Goal: Task Accomplishment & Management: Use online tool/utility

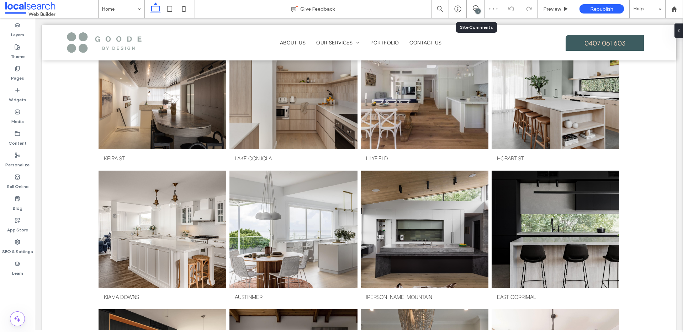
click at [474, 11] on div "1" at bounding box center [474, 8] width 17 height 7
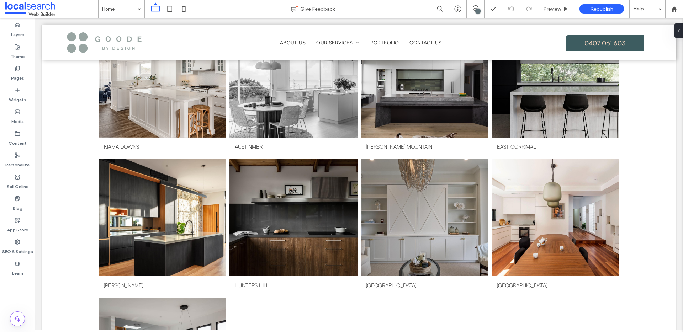
scroll to position [860, 0]
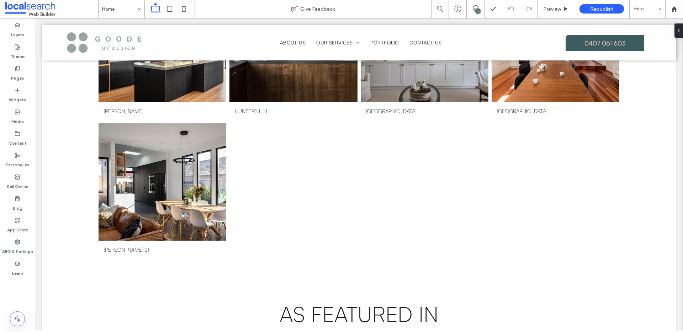
click at [476, 10] on div "1" at bounding box center [477, 11] width 5 height 5
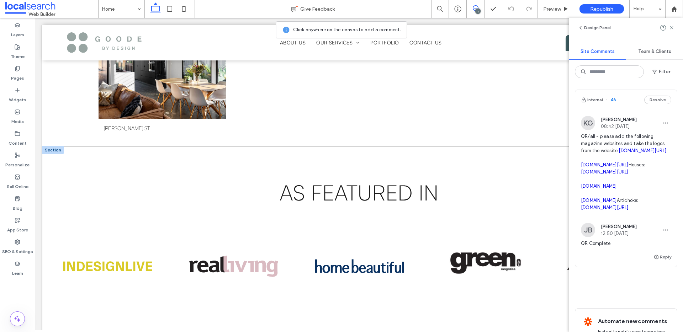
scroll to position [922, 0]
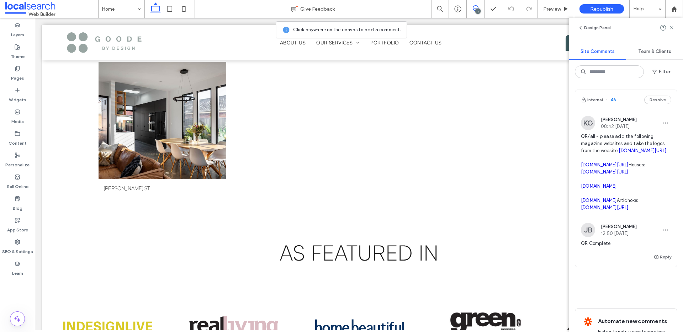
click at [475, 6] on icon at bounding box center [475, 8] width 6 height 6
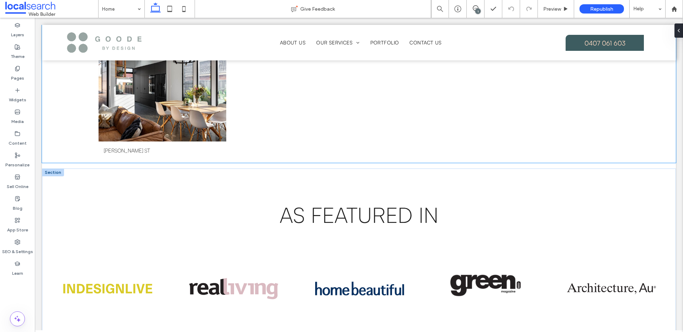
scroll to position [993, 0]
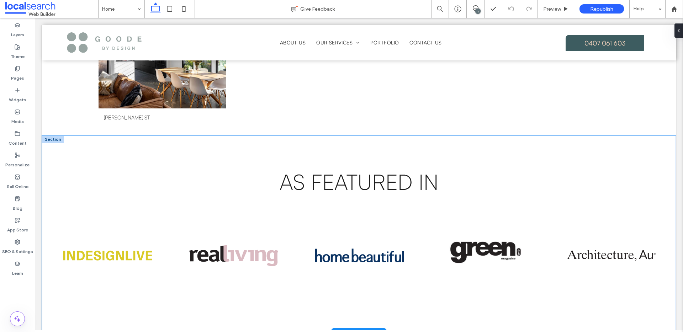
click at [129, 135] on div "As featured in" at bounding box center [358, 233] width 633 height 197
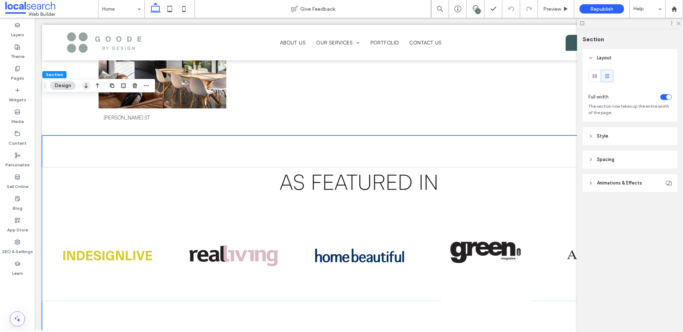
click at [84, 86] on icon "button" at bounding box center [86, 85] width 9 height 13
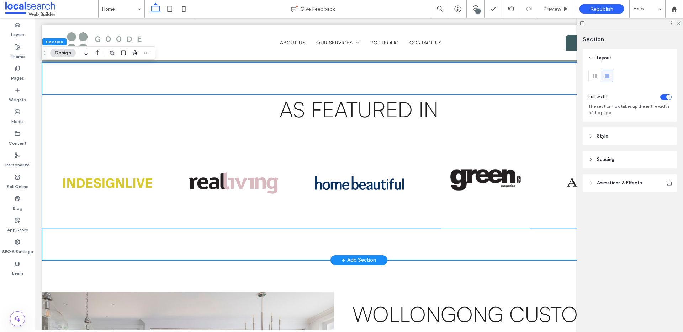
scroll to position [1242, 0]
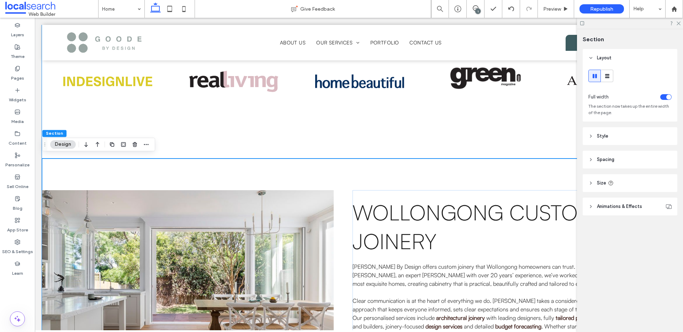
scroll to position [1332, 0]
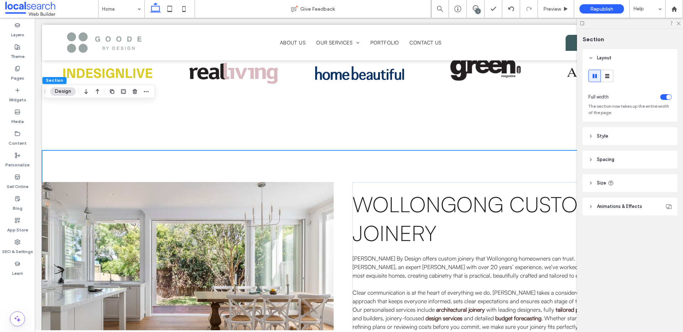
click at [641, 137] on header "Style" at bounding box center [629, 136] width 95 height 18
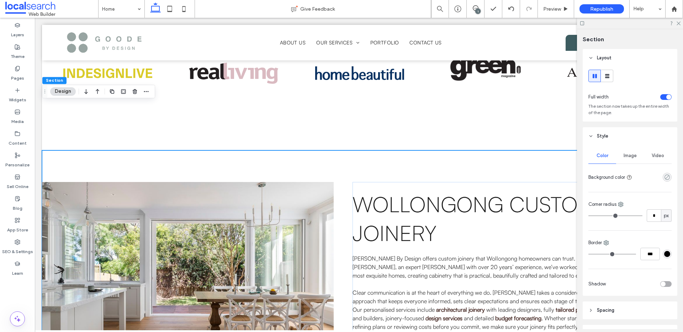
click at [665, 177] on icon "rgba(0,0,0,0)" at bounding box center [667, 177] width 6 height 6
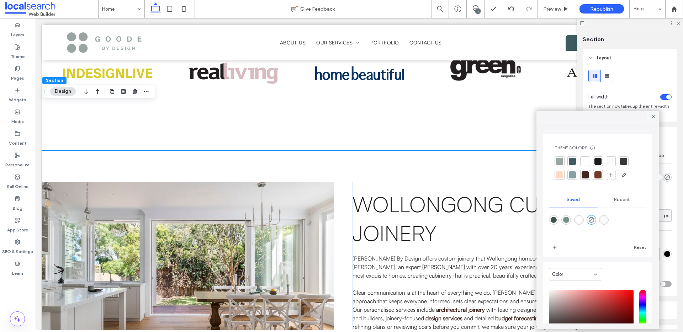
click at [558, 162] on div at bounding box center [559, 161] width 7 height 7
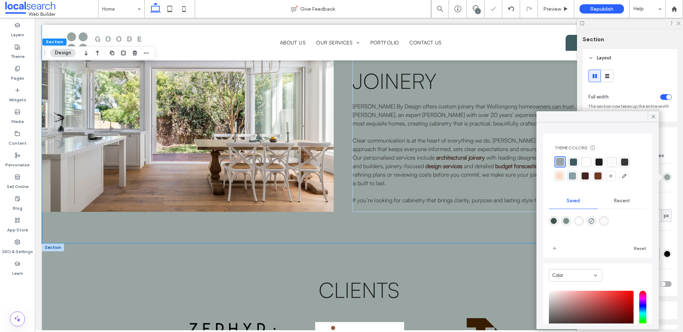
scroll to position [1511, 0]
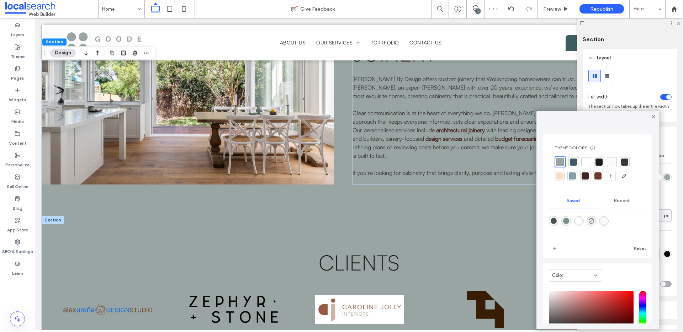
click at [220, 216] on div "Clients" at bounding box center [358, 288] width 633 height 144
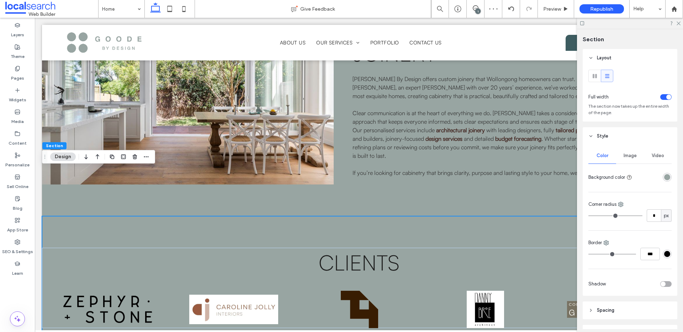
click at [666, 178] on div "rgba(152, 165, 162, 1)" at bounding box center [666, 177] width 9 height 9
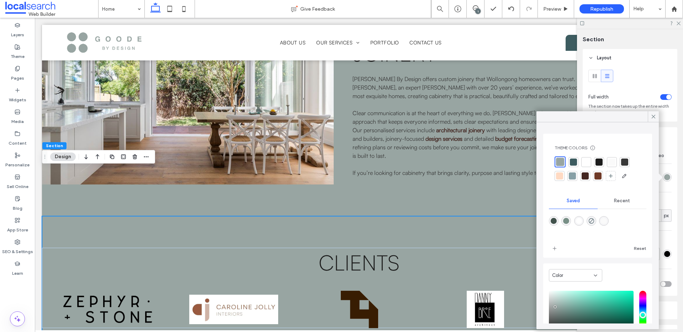
click at [594, 225] on div "rgba(0,0,0,0)" at bounding box center [591, 221] width 10 height 10
type input "*******"
type input "*"
type input "**"
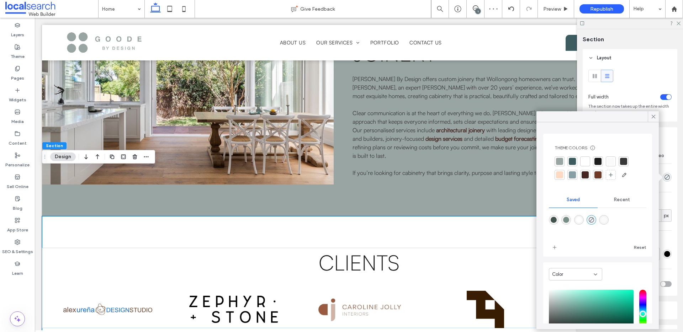
click at [387, 216] on div "Clients" at bounding box center [358, 288] width 633 height 144
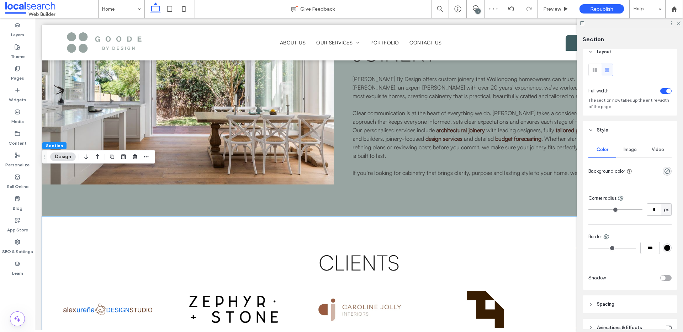
scroll to position [42, 0]
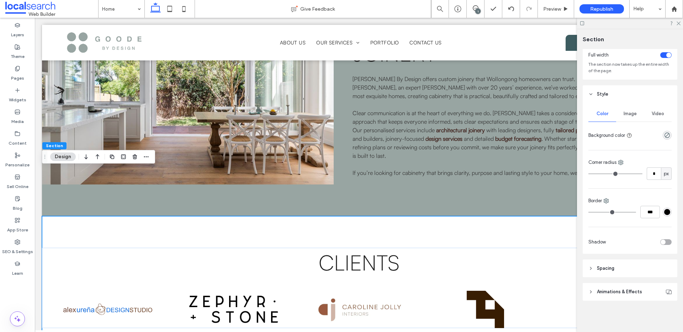
click at [626, 264] on header "Spacing" at bounding box center [629, 269] width 95 height 18
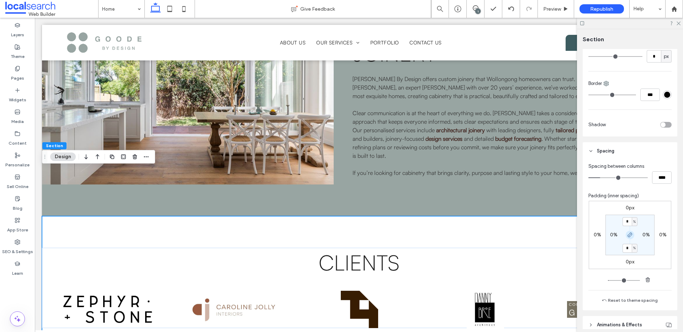
click at [627, 232] on icon "button" at bounding box center [630, 235] width 6 height 6
click at [633, 223] on span "%" at bounding box center [634, 221] width 2 height 7
click at [633, 231] on div "px" at bounding box center [630, 232] width 10 height 12
type input "****"
type input "**"
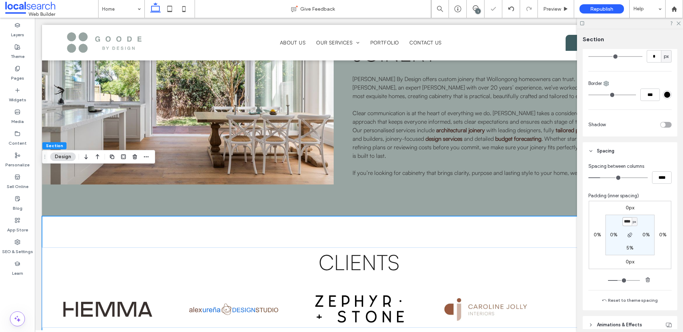
click at [625, 221] on input "****" at bounding box center [626, 221] width 9 height 9
type input "**"
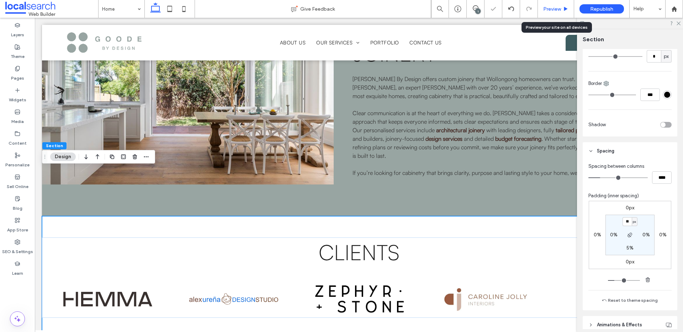
click at [557, 12] on div "Preview" at bounding box center [555, 9] width 36 height 18
click at [555, 12] on div "Preview" at bounding box center [555, 9] width 36 height 18
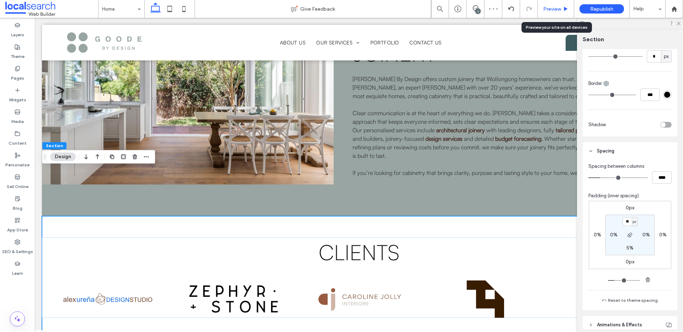
click at [554, 11] on span "Preview" at bounding box center [552, 9] width 18 height 6
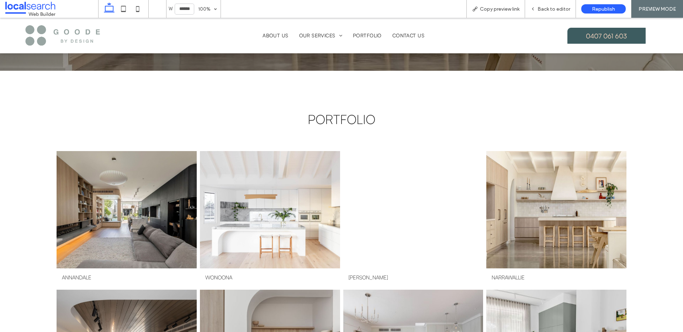
scroll to position [289, 0]
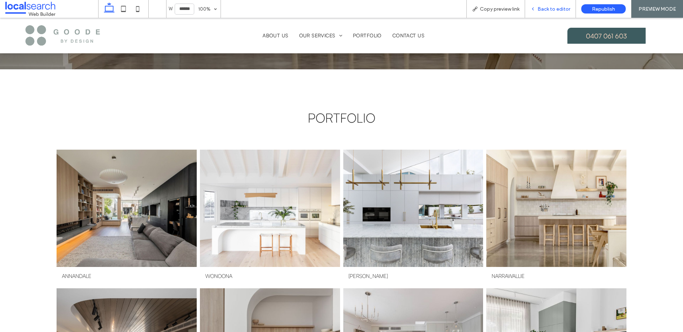
click at [558, 15] on div "Back to editor" at bounding box center [550, 9] width 51 height 18
click at [553, 7] on span "Back to editor" at bounding box center [553, 9] width 33 height 6
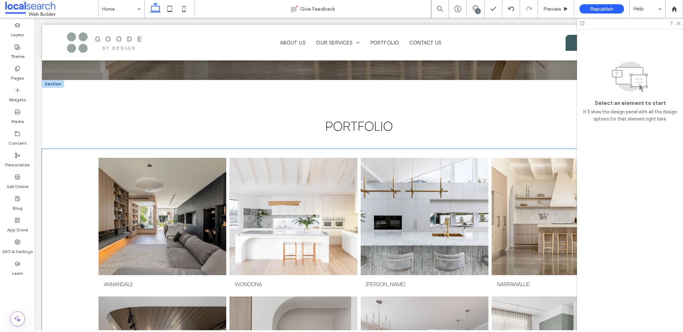
scroll to position [264, 0]
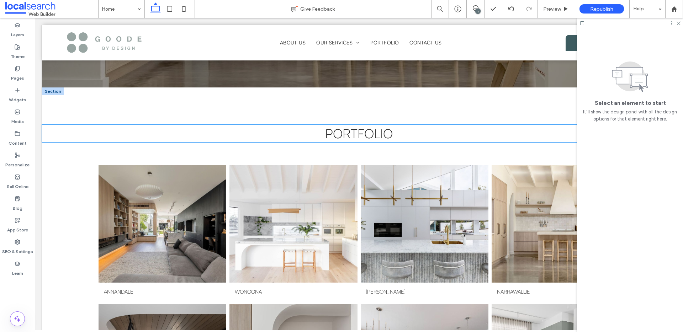
click at [348, 125] on span "Portfolio" at bounding box center [359, 133] width 68 height 16
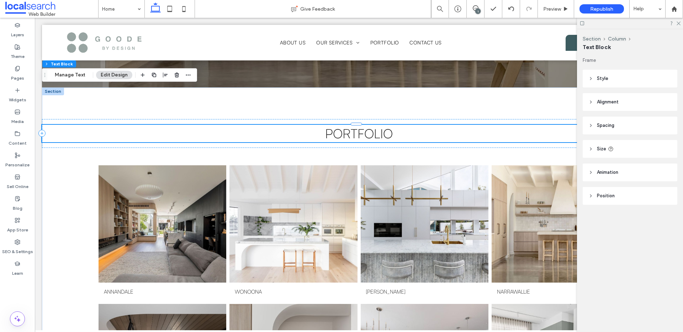
click at [348, 125] on span "Portfolio" at bounding box center [359, 133] width 68 height 16
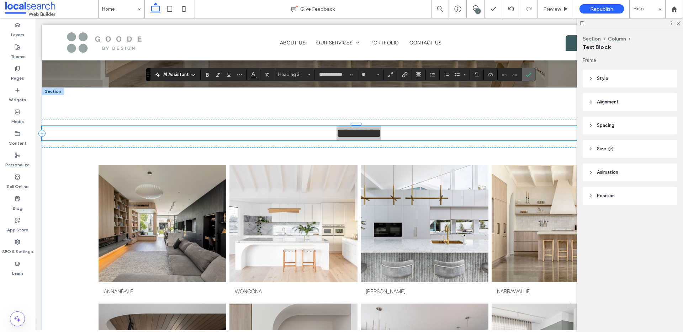
click at [530, 76] on icon "Confirm" at bounding box center [528, 75] width 6 height 6
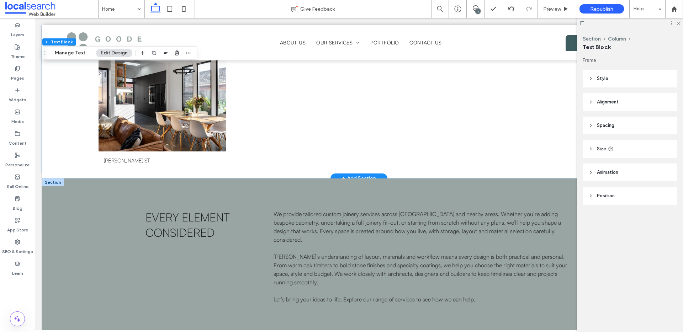
scroll to position [1023, 0]
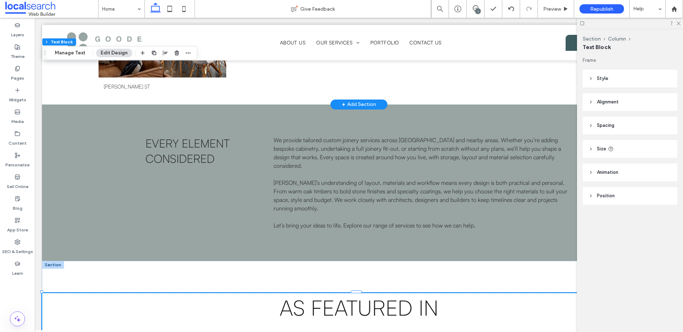
click at [359, 294] on span "As featured in" at bounding box center [358, 307] width 159 height 27
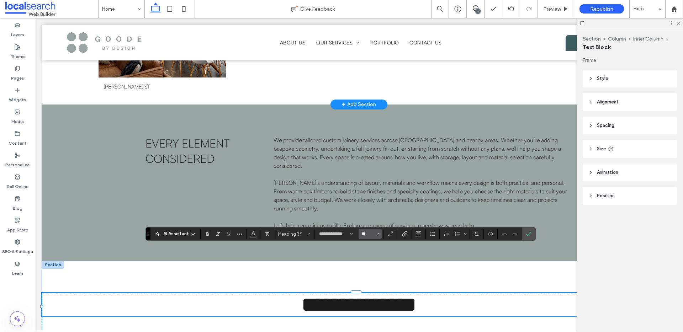
click at [364, 234] on input "**" at bounding box center [368, 234] width 14 height 6
type input "**"
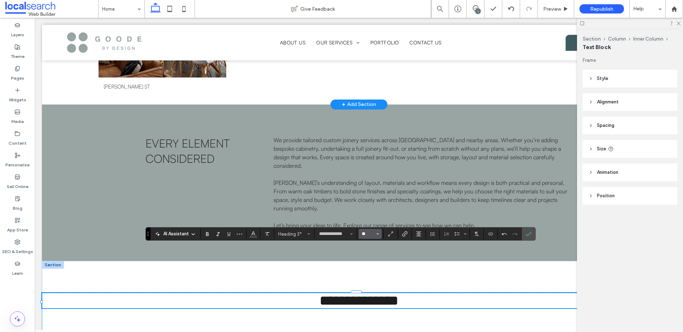
click at [363, 234] on input "**" at bounding box center [368, 234] width 14 height 6
type input "**"
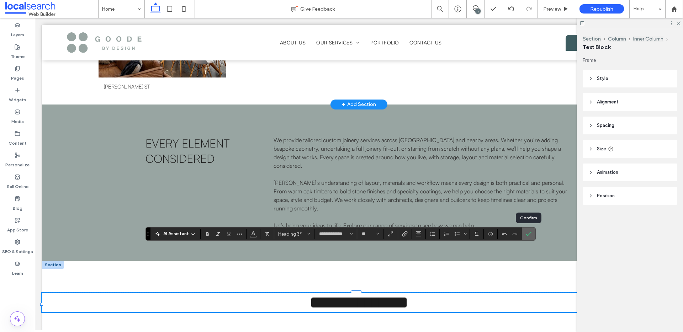
click at [525, 233] on icon "Confirm" at bounding box center [528, 234] width 6 height 6
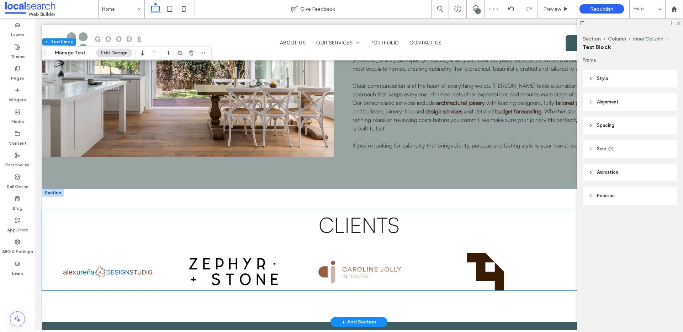
scroll to position [1537, 0]
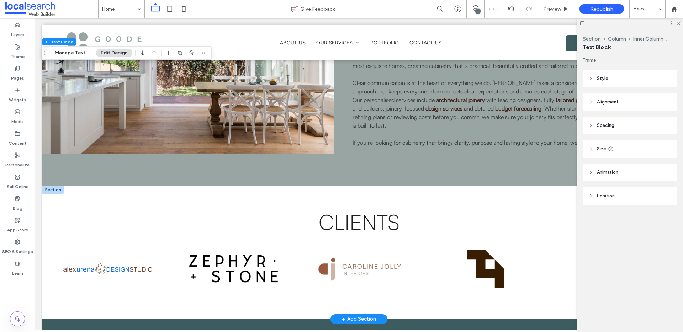
click at [364, 208] on span "Clients" at bounding box center [359, 221] width 81 height 27
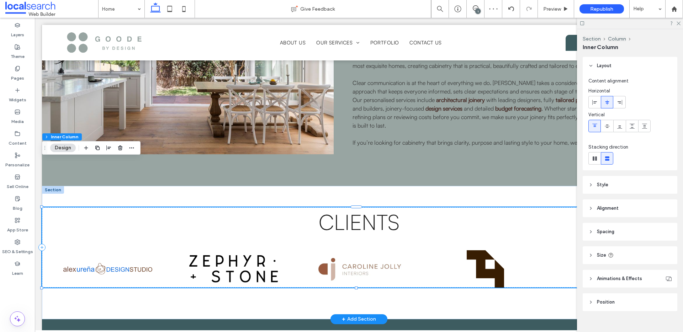
click at [364, 208] on span "Clients" at bounding box center [359, 221] width 81 height 27
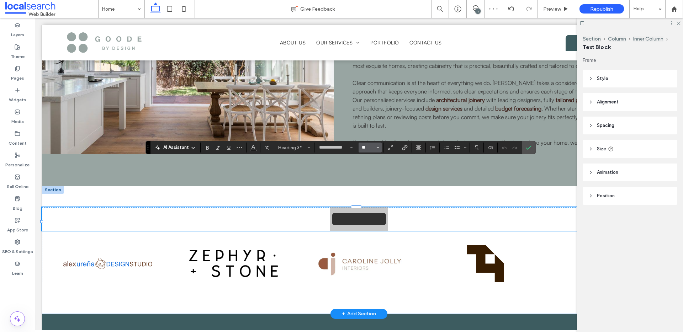
click at [361, 146] on input "**" at bounding box center [368, 148] width 14 height 6
type input "**"
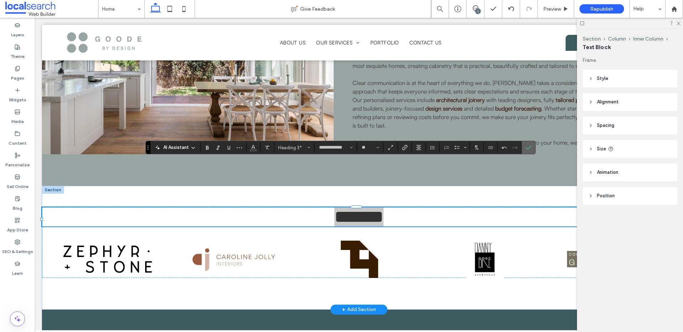
click at [530, 148] on icon "Confirm" at bounding box center [528, 148] width 6 height 6
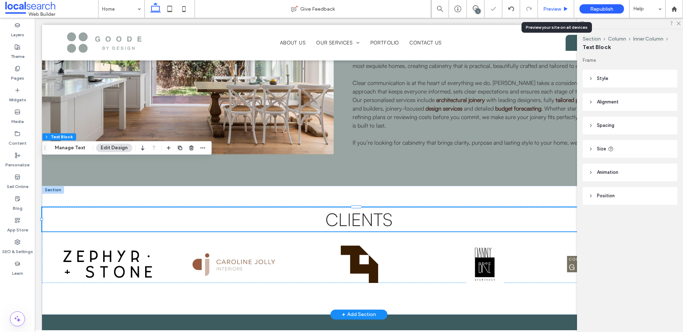
click at [560, 9] on span "Preview" at bounding box center [552, 9] width 18 height 6
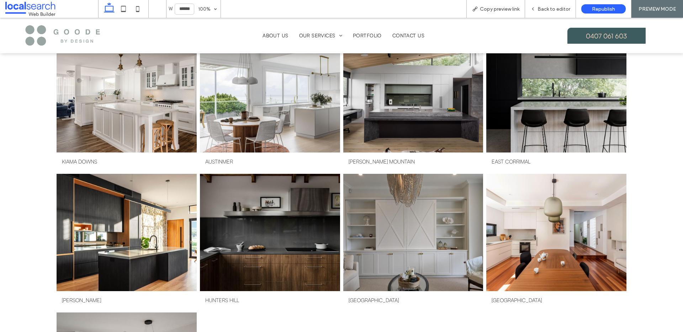
scroll to position [323, 0]
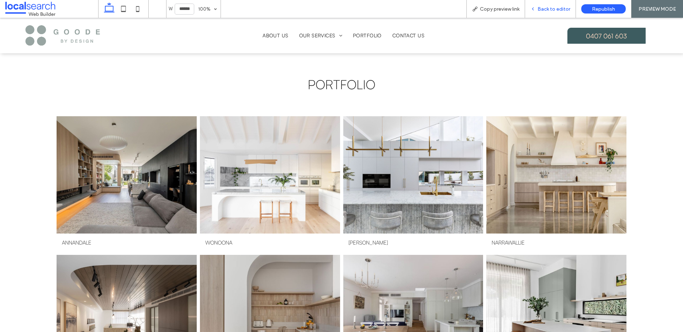
click at [554, 5] on div "Back to editor" at bounding box center [550, 9] width 51 height 18
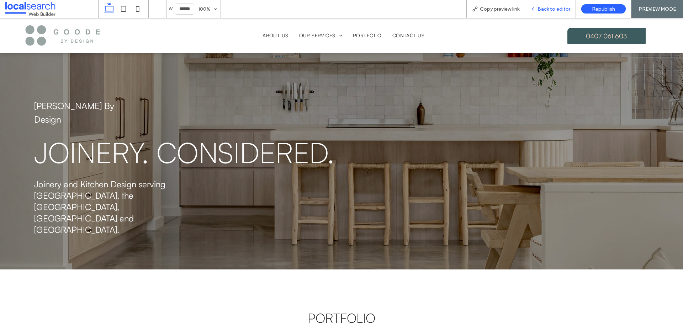
click at [557, 9] on span "Back to editor" at bounding box center [553, 9] width 33 height 6
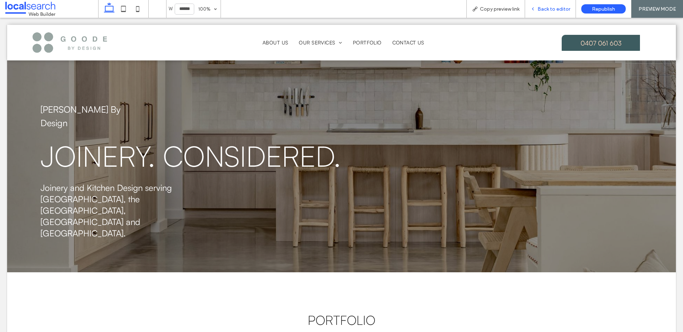
scroll to position [96, 0]
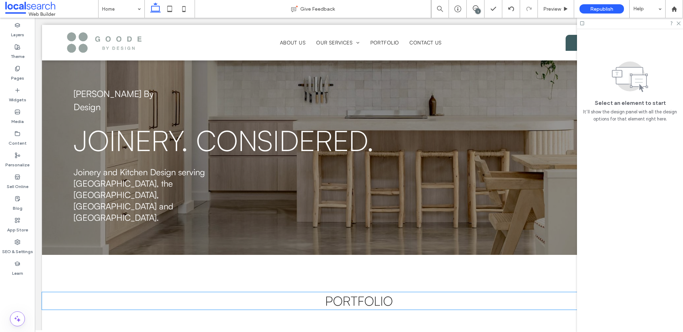
click at [357, 293] on span "Portfolio" at bounding box center [359, 301] width 68 height 16
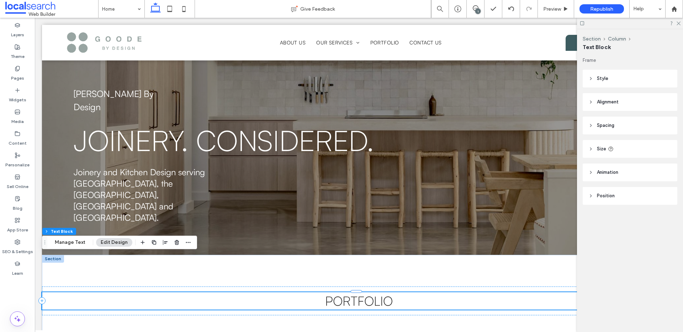
click at [357, 292] on div "Portfolio" at bounding box center [358, 300] width 633 height 17
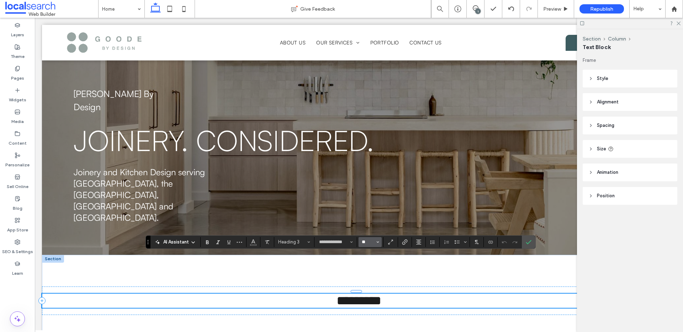
click at [364, 239] on input "**" at bounding box center [368, 242] width 14 height 6
type input "**"
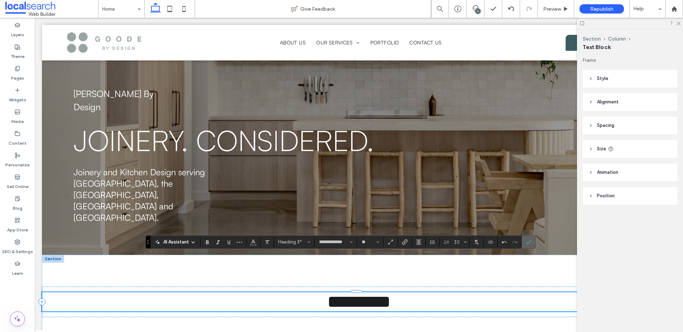
click at [525, 243] on icon "Confirm" at bounding box center [528, 242] width 6 height 6
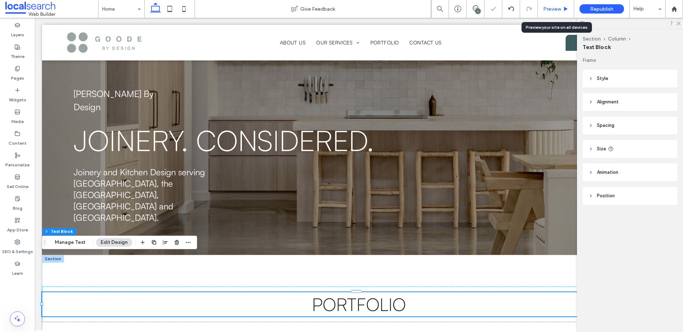
click at [562, 7] on div "Preview" at bounding box center [555, 9] width 36 height 6
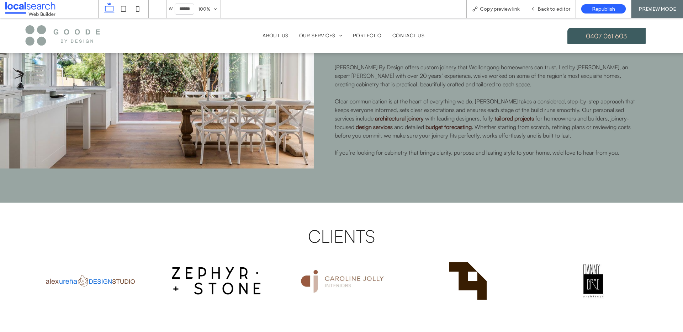
scroll to position [1544, 0]
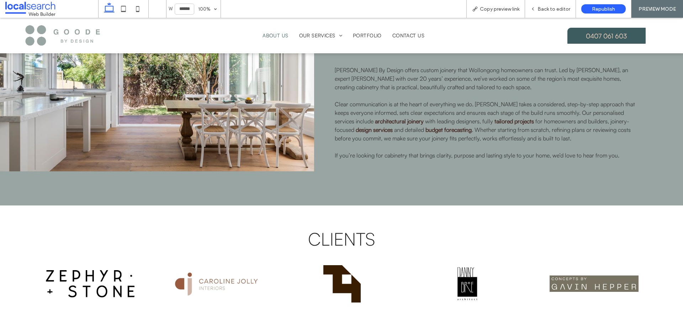
click at [271, 34] on span "About Us" at bounding box center [275, 36] width 26 height 10
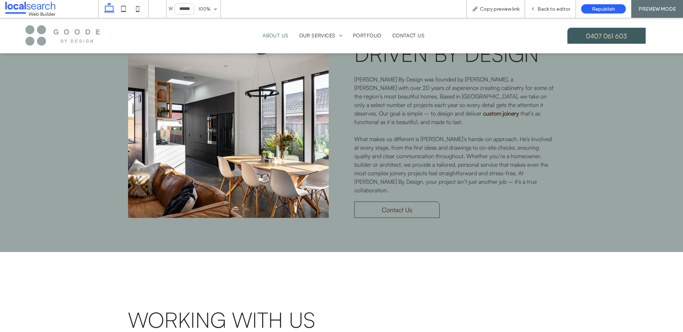
scroll to position [272, 0]
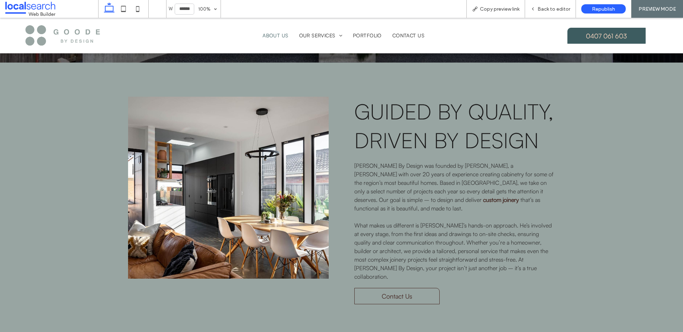
click at [61, 36] on img at bounding box center [63, 35] width 76 height 31
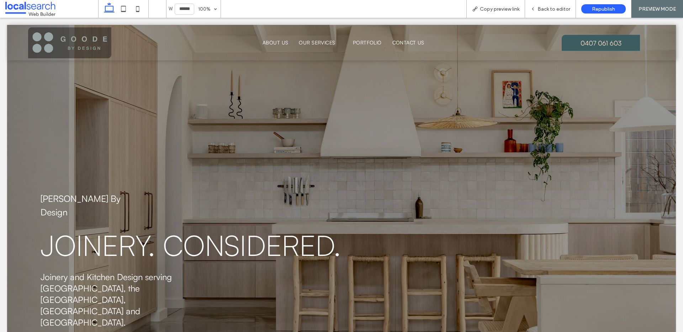
scroll to position [0, 0]
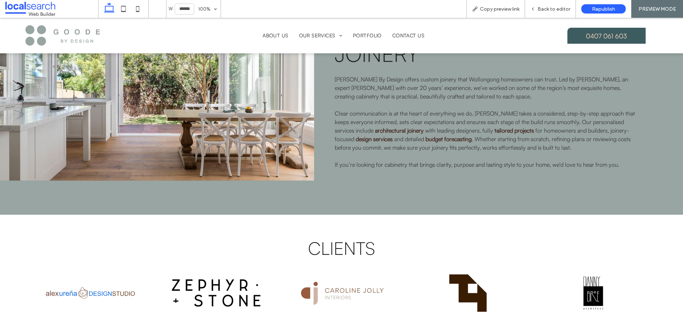
scroll to position [1539, 0]
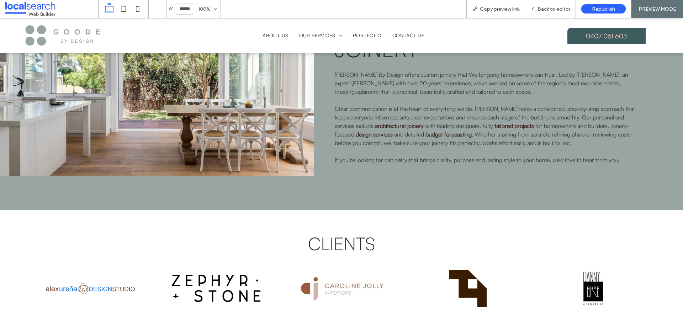
click at [28, 210] on div "Clients" at bounding box center [341, 275] width 683 height 131
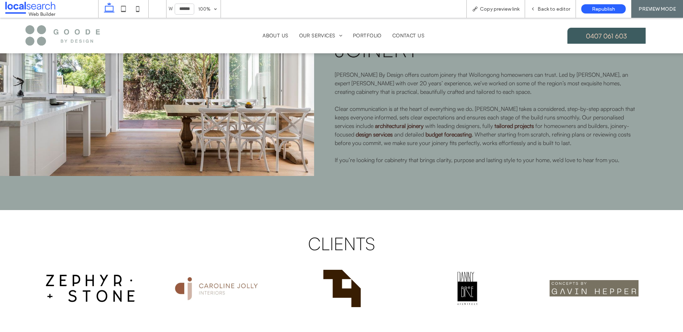
click at [29, 210] on div "Clients" at bounding box center [341, 275] width 683 height 131
click at [562, 10] on span "Back to editor" at bounding box center [553, 9] width 33 height 6
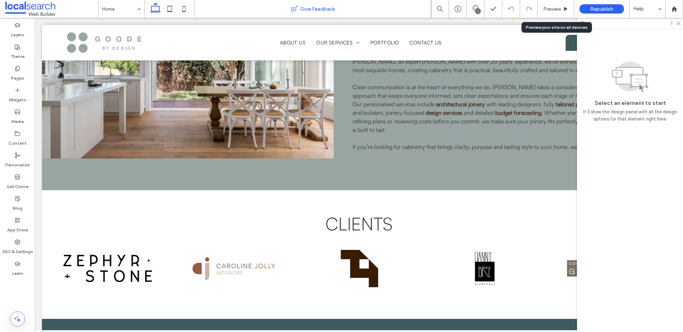
scroll to position [1522, 0]
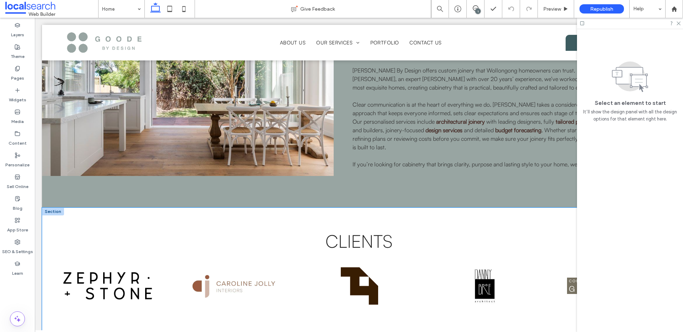
click at [79, 208] on div "Clients" at bounding box center [358, 272] width 633 height 129
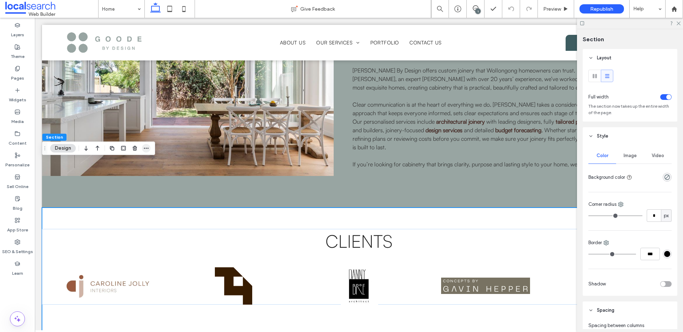
click at [146, 148] on use "button" at bounding box center [146, 148] width 5 height 1
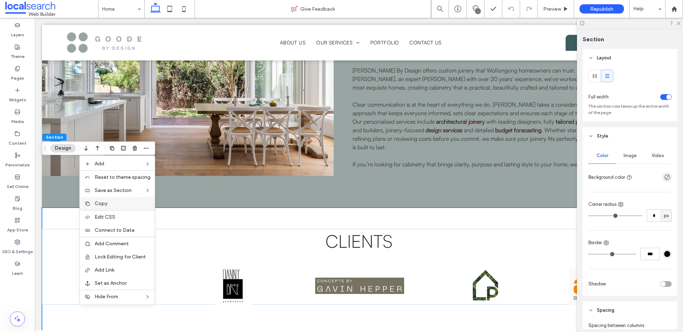
click at [116, 202] on label "Copy" at bounding box center [123, 203] width 56 height 6
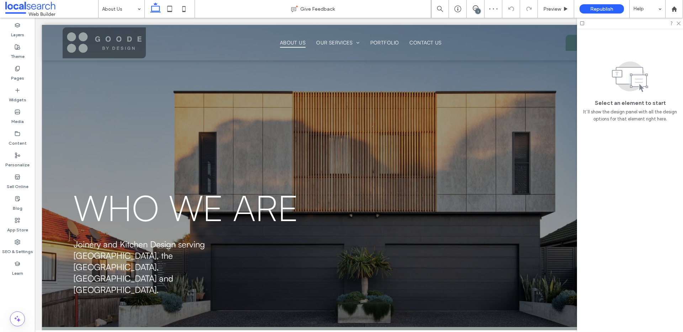
scroll to position [0, 0]
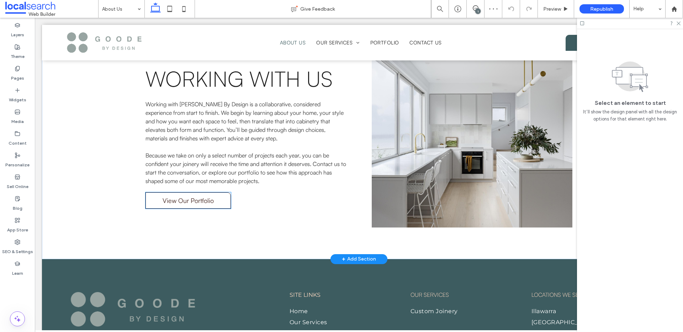
scroll to position [587, 0]
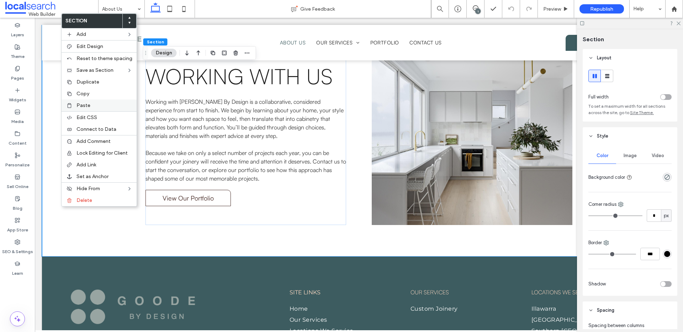
click at [116, 106] on label "Paste" at bounding box center [104, 105] width 56 height 6
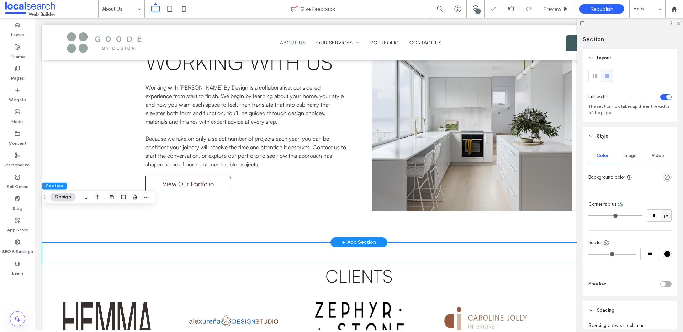
scroll to position [691, 0]
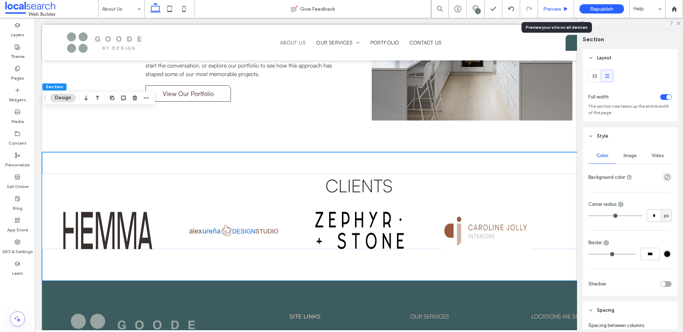
click at [558, 8] on span "Preview" at bounding box center [552, 9] width 18 height 6
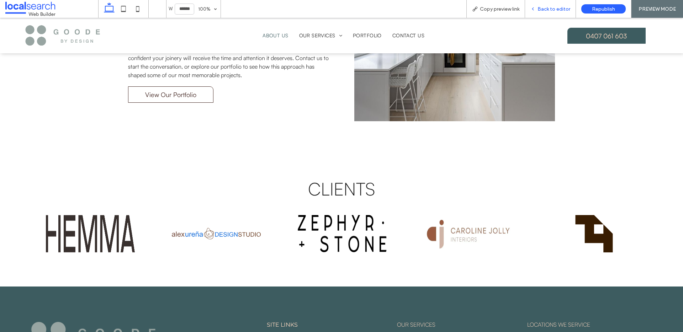
scroll to position [706, 0]
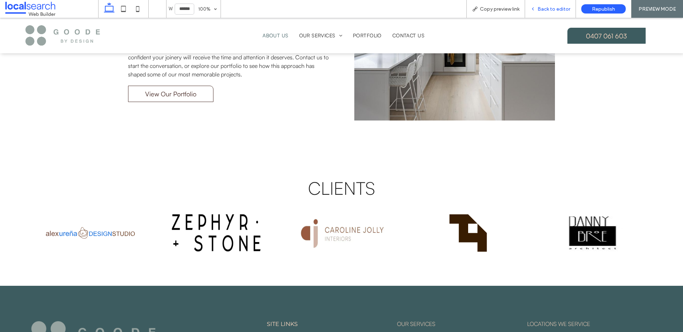
click at [558, 8] on span "Back to editor" at bounding box center [553, 9] width 33 height 6
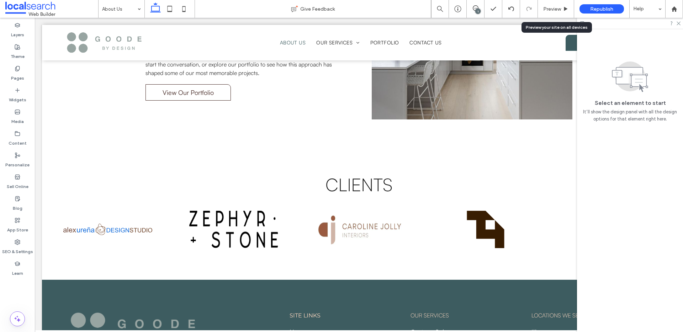
scroll to position [691, 0]
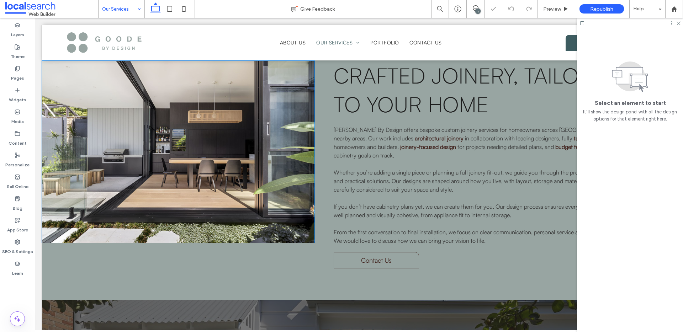
scroll to position [484, 0]
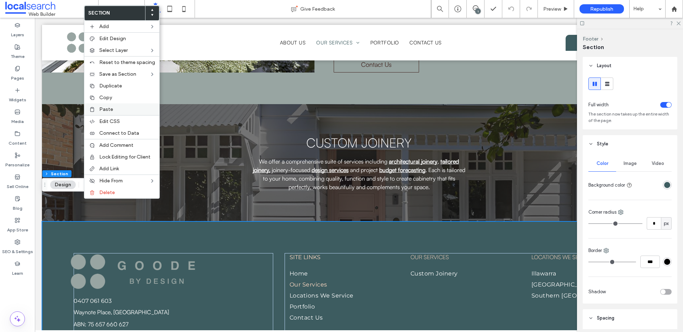
click at [117, 105] on div "Paste" at bounding box center [121, 109] width 75 height 12
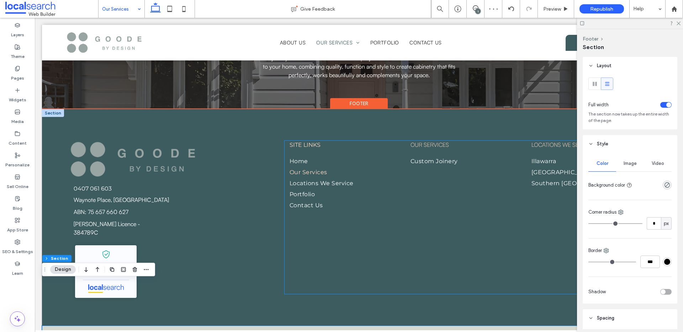
scroll to position [661, 0]
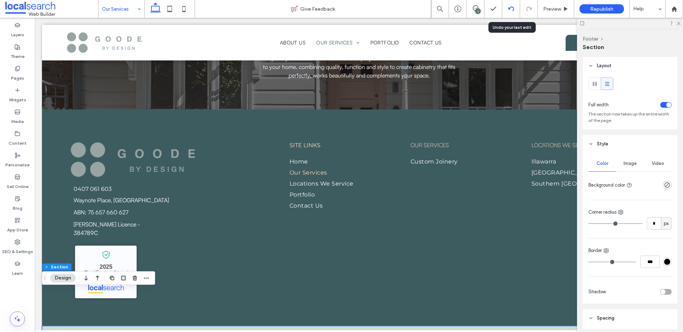
click at [508, 7] on use at bounding box center [511, 8] width 6 height 5
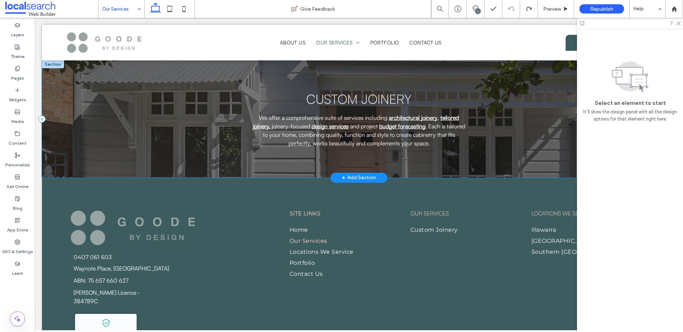
scroll to position [523, 0]
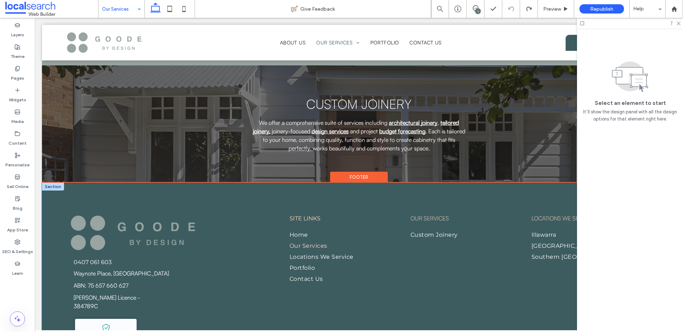
click at [77, 183] on div "0407 061 603 Waynote Place, Unanderra, NSW 2526 ABN: 75 657 660 627 Joiner Lice…" at bounding box center [358, 291] width 633 height 216
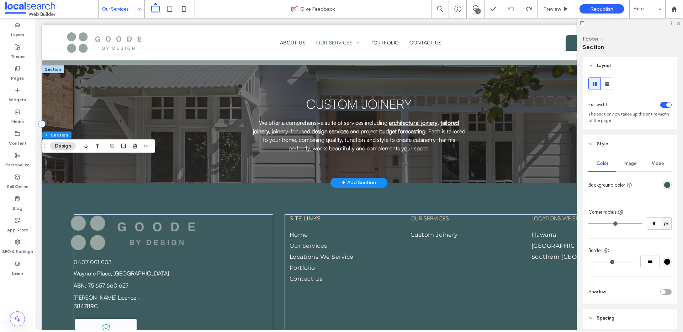
click at [101, 108] on div "CUSTOM JOINERY We offer a comprehensive suite of services including architectur…" at bounding box center [358, 123] width 633 height 117
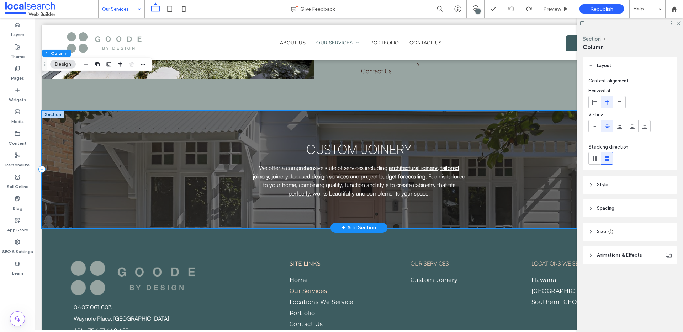
scroll to position [473, 0]
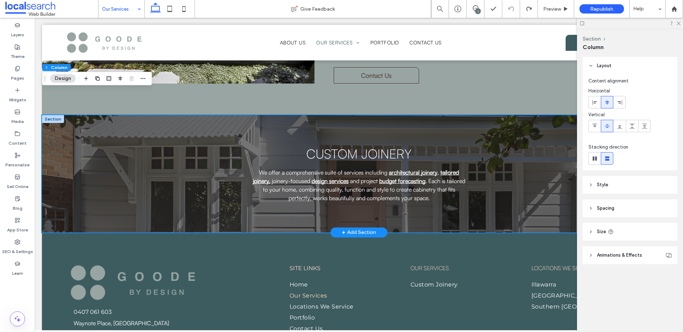
click at [357, 229] on div "+ Add Section" at bounding box center [359, 233] width 34 height 8
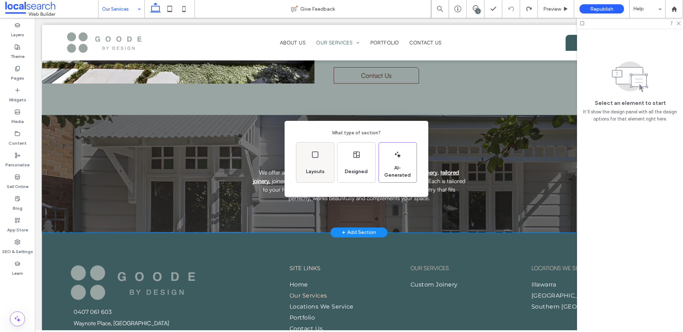
click at [317, 161] on div "Layouts" at bounding box center [315, 163] width 38 height 40
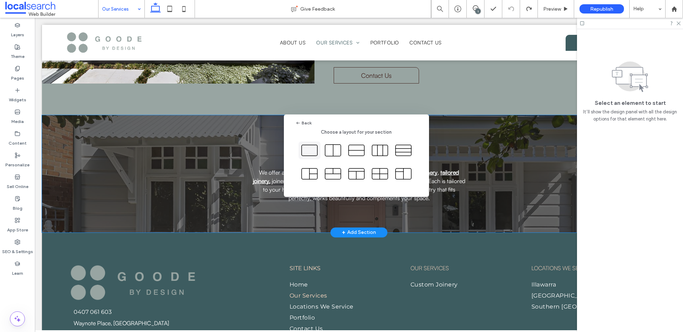
click at [312, 153] on icon at bounding box center [309, 150] width 18 height 18
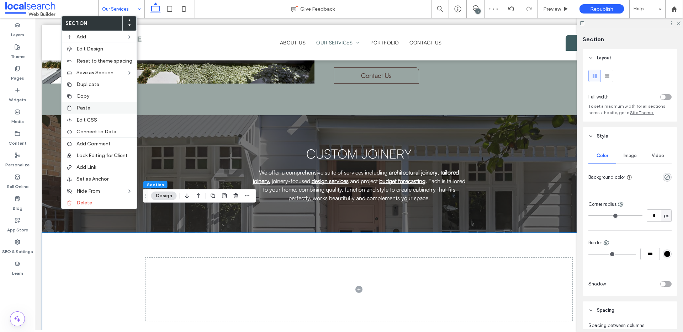
click at [100, 107] on label "Paste" at bounding box center [104, 108] width 56 height 6
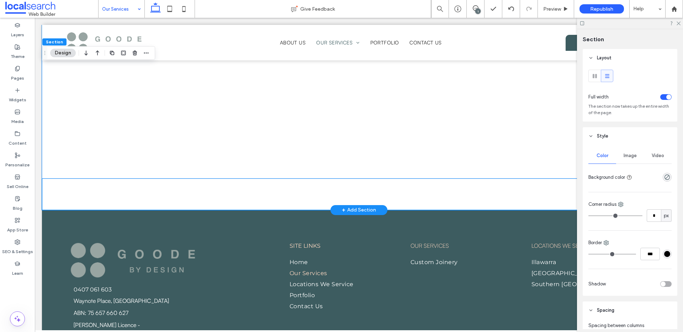
scroll to position [1513, 0]
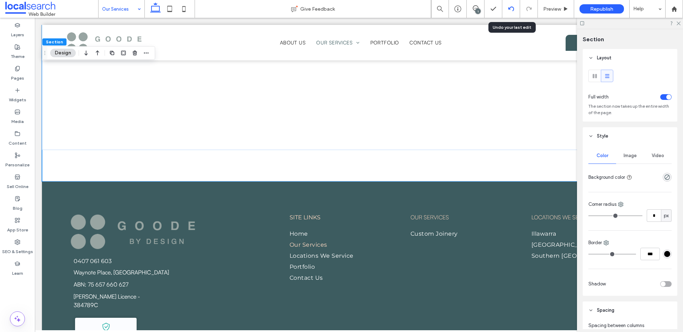
click at [512, 9] on icon at bounding box center [511, 9] width 6 height 6
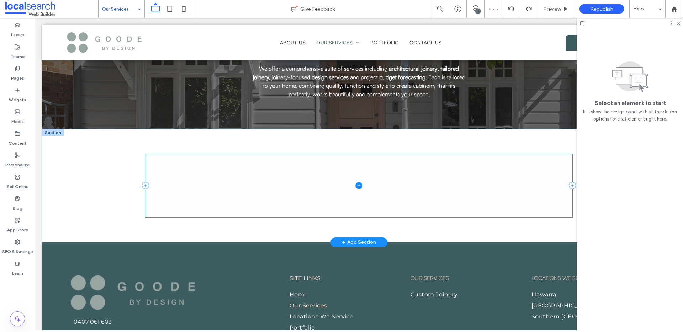
scroll to position [577, 0]
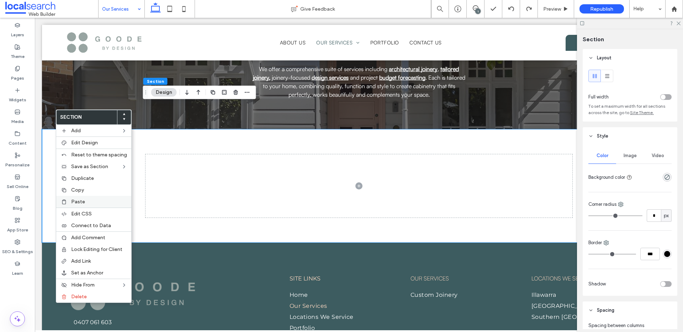
click at [95, 197] on div "Paste" at bounding box center [93, 202] width 75 height 12
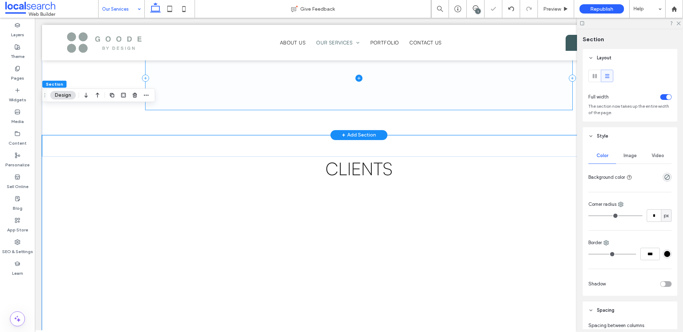
scroll to position [688, 0]
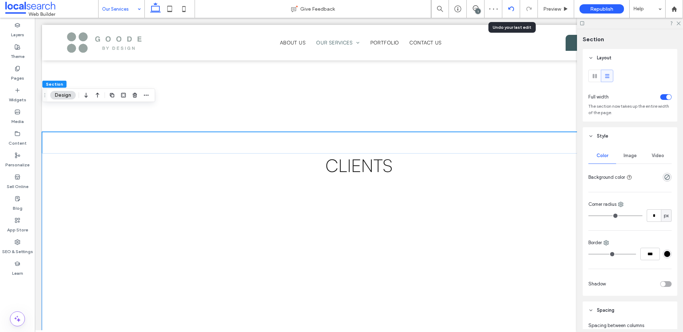
click at [513, 8] on use at bounding box center [511, 8] width 6 height 5
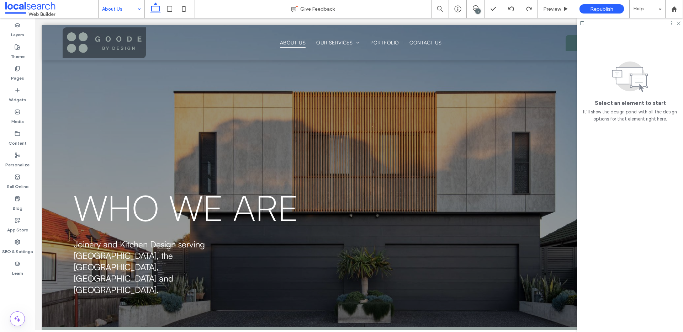
scroll to position [0, 0]
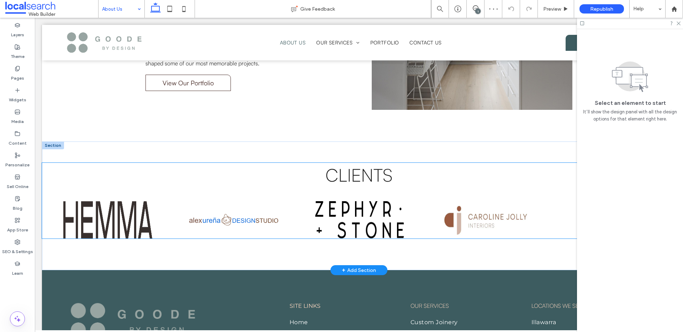
scroll to position [701, 0]
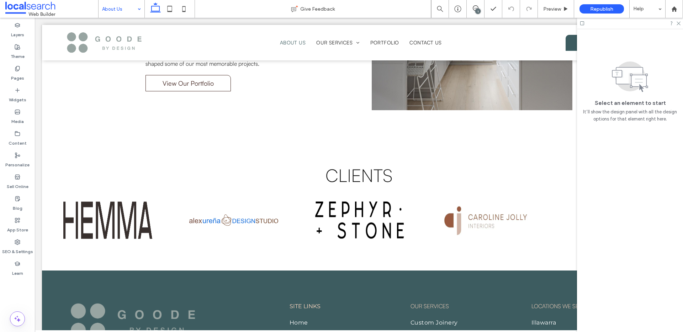
click at [124, 13] on input at bounding box center [119, 9] width 35 height 18
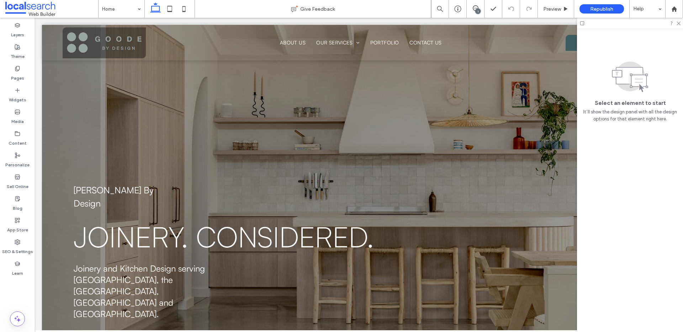
scroll to position [0, 0]
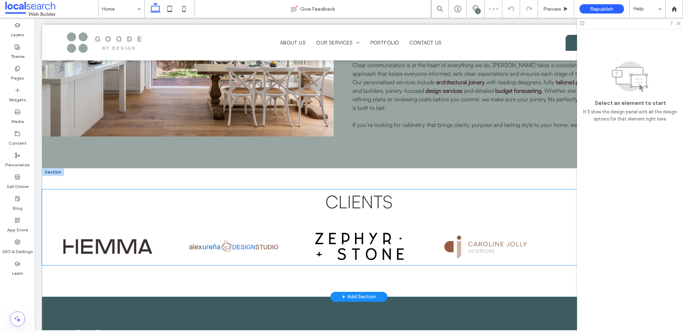
scroll to position [1563, 0]
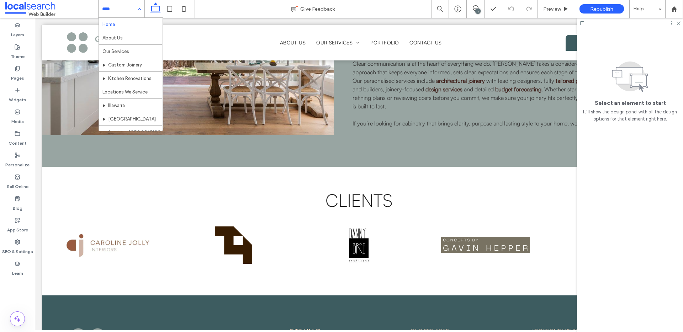
click at [127, 11] on input at bounding box center [119, 9] width 35 height 18
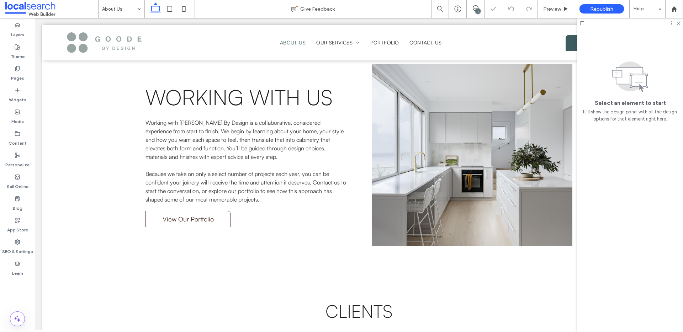
scroll to position [691, 0]
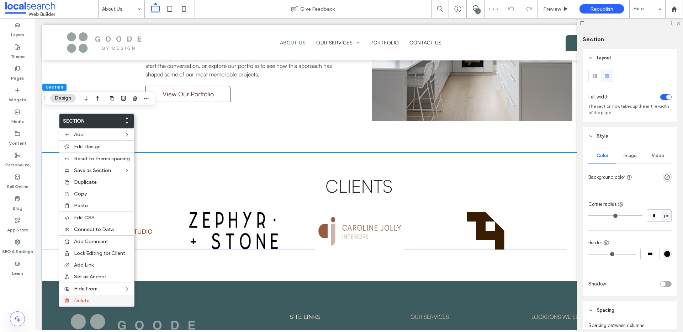
click at [68, 301] on icon at bounding box center [67, 301] width 6 height 6
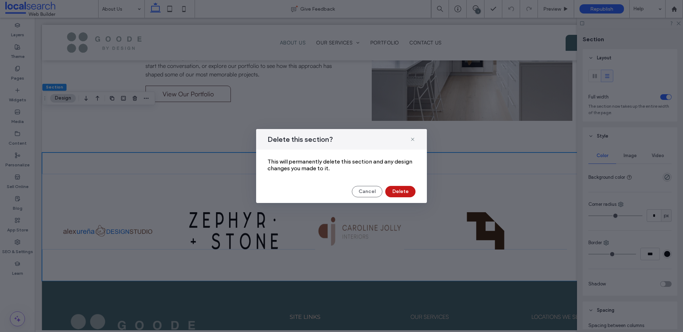
click at [396, 187] on button "Delete" at bounding box center [400, 191] width 30 height 11
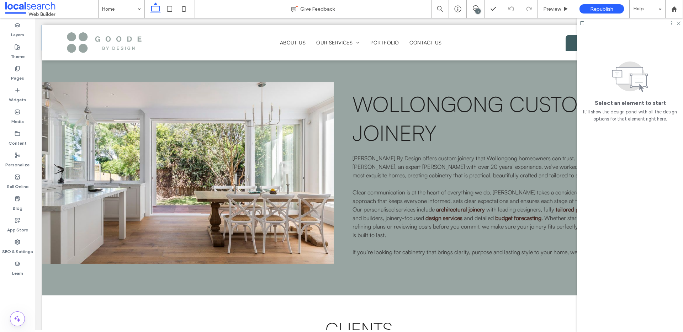
scroll to position [1560, 0]
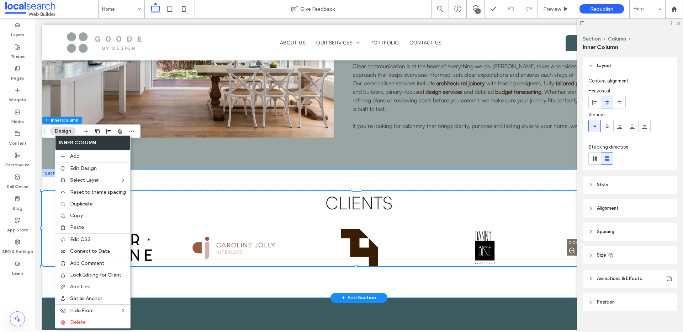
click at [152, 169] on div "Clients" at bounding box center [358, 233] width 633 height 129
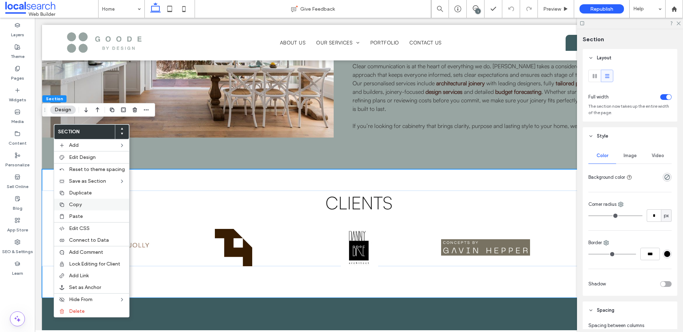
click at [113, 203] on label "Copy" at bounding box center [97, 205] width 56 height 6
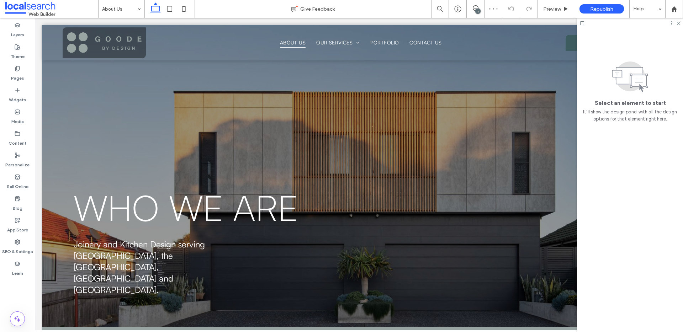
scroll to position [0, 0]
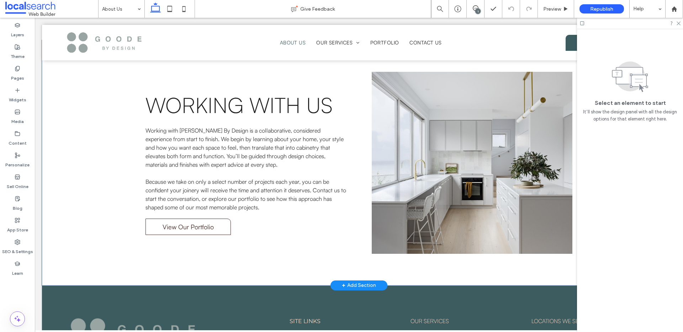
scroll to position [561, 0]
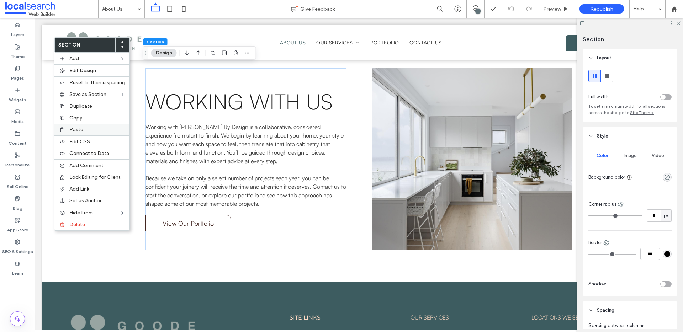
click at [91, 128] on label "Paste" at bounding box center [97, 130] width 56 height 6
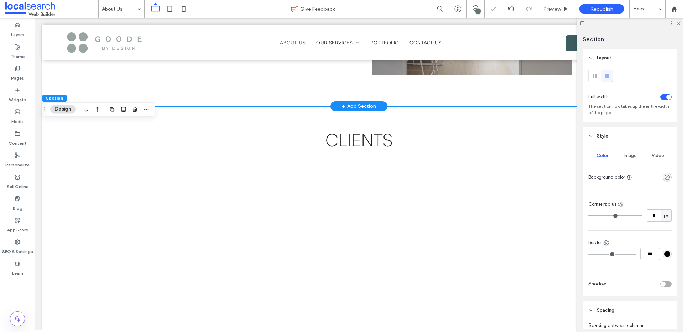
scroll to position [765, 0]
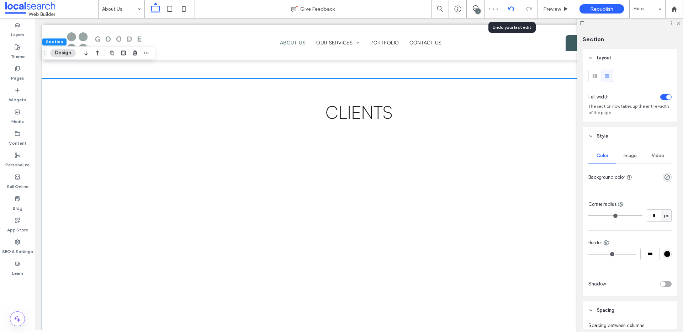
click at [513, 9] on div at bounding box center [510, 9] width 17 height 6
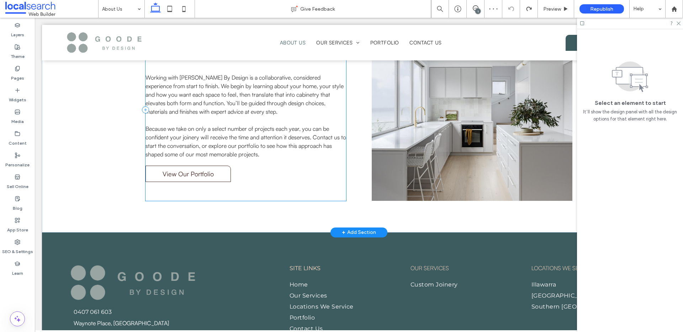
scroll to position [607, 0]
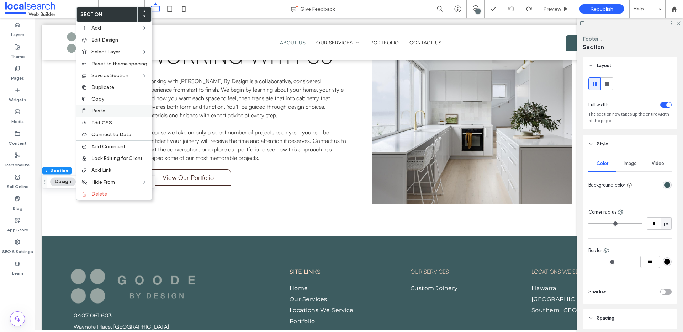
click at [138, 108] on label "Paste" at bounding box center [119, 111] width 56 height 6
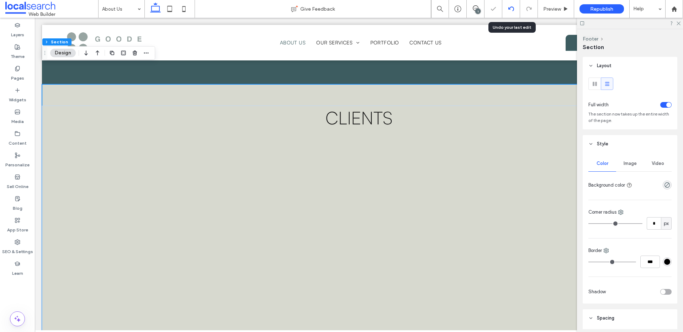
click at [511, 8] on icon at bounding box center [511, 9] width 6 height 6
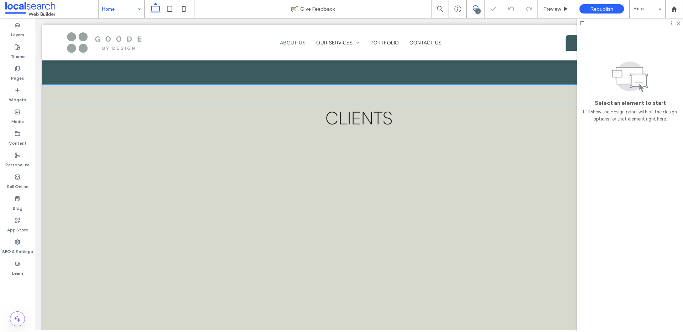
click at [479, 6] on span at bounding box center [474, 8] width 17 height 6
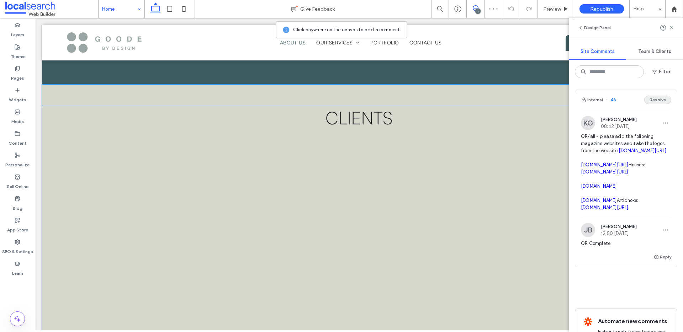
click at [662, 100] on button "Resolve" at bounding box center [657, 100] width 27 height 9
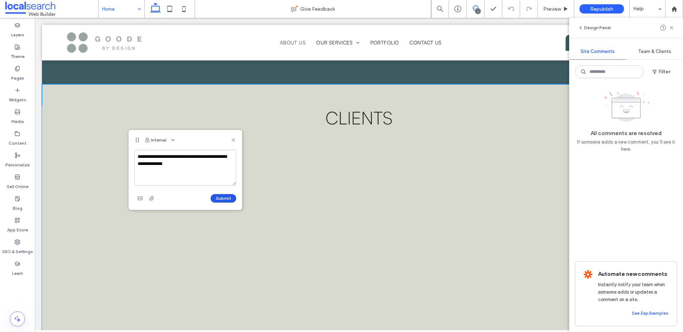
type textarea "**********"
click at [226, 194] on button "Submit" at bounding box center [223, 198] width 26 height 9
